Goal: Navigation & Orientation: Find specific page/section

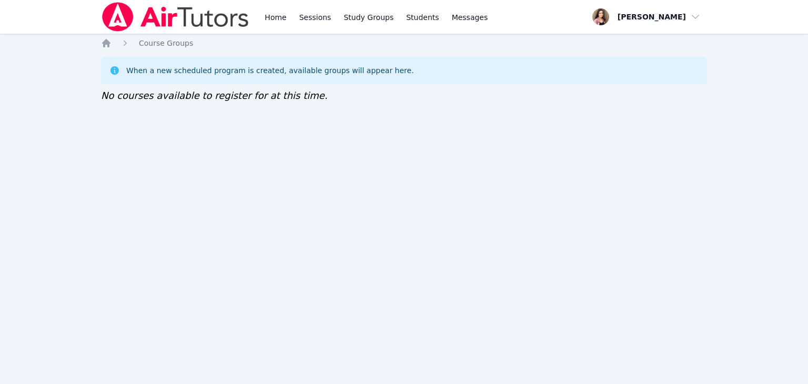
drag, startPoint x: 623, startPoint y: 123, endPoint x: 629, endPoint y: 124, distance: 6.0
click at [622, 124] on div "Home Course Groups When a new scheduled program is created, available groups wi…" at bounding box center [404, 81] width 606 height 86
